Goal: Check status

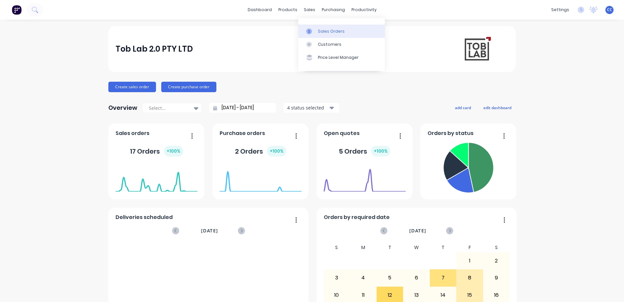
click at [328, 28] on div "Sales Orders" at bounding box center [331, 31] width 27 height 6
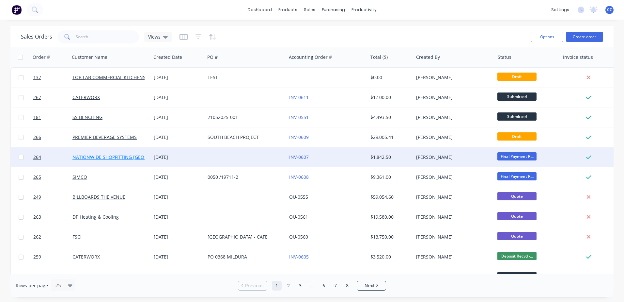
drag, startPoint x: 91, startPoint y: 157, endPoint x: 115, endPoint y: 156, distance: 24.2
click at [115, 156] on link "NATIONWIDE SHOPFITTING [GEOGRAPHIC_DATA]" at bounding box center [125, 157] width 106 height 6
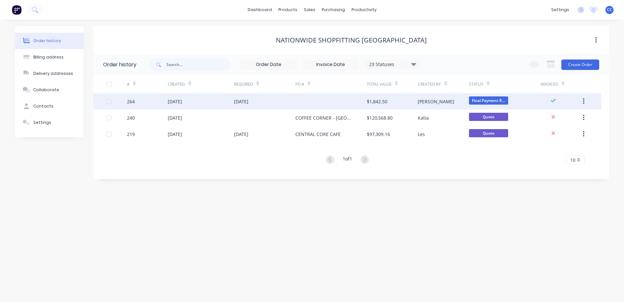
click at [289, 107] on div "[DATE]" at bounding box center [264, 101] width 61 height 16
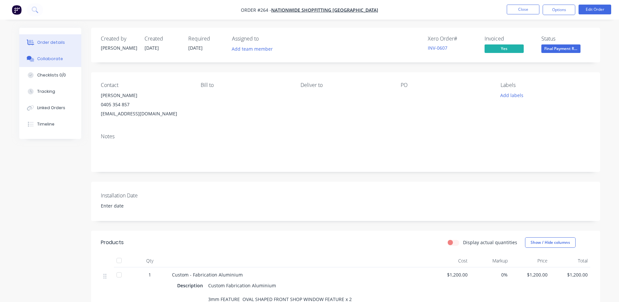
click at [38, 57] on div "Collaborate" at bounding box center [50, 59] width 26 height 6
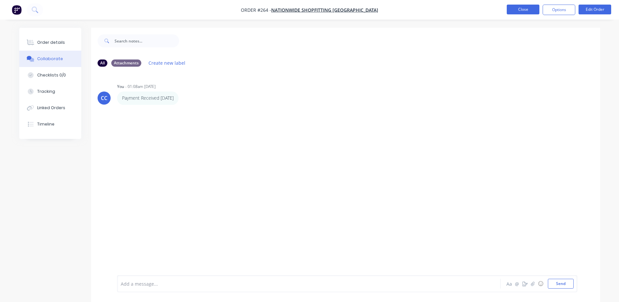
click at [524, 9] on button "Close" at bounding box center [523, 10] width 33 height 10
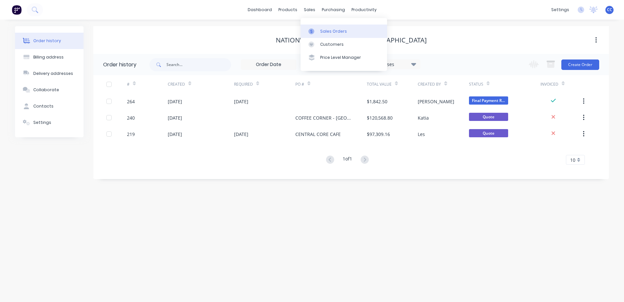
click at [320, 26] on link "Sales Orders" at bounding box center [344, 30] width 86 height 13
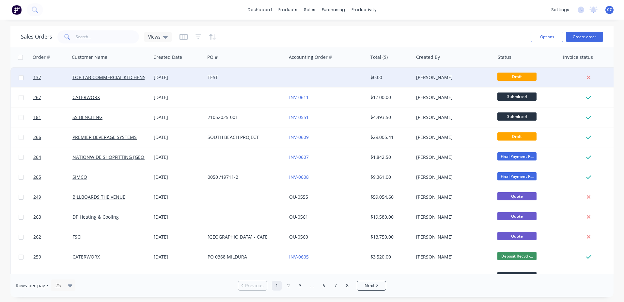
click at [510, 77] on span "Draft" at bounding box center [516, 76] width 39 height 8
click at [514, 79] on span "Draft" at bounding box center [516, 76] width 39 height 8
